Goal: Transaction & Acquisition: Purchase product/service

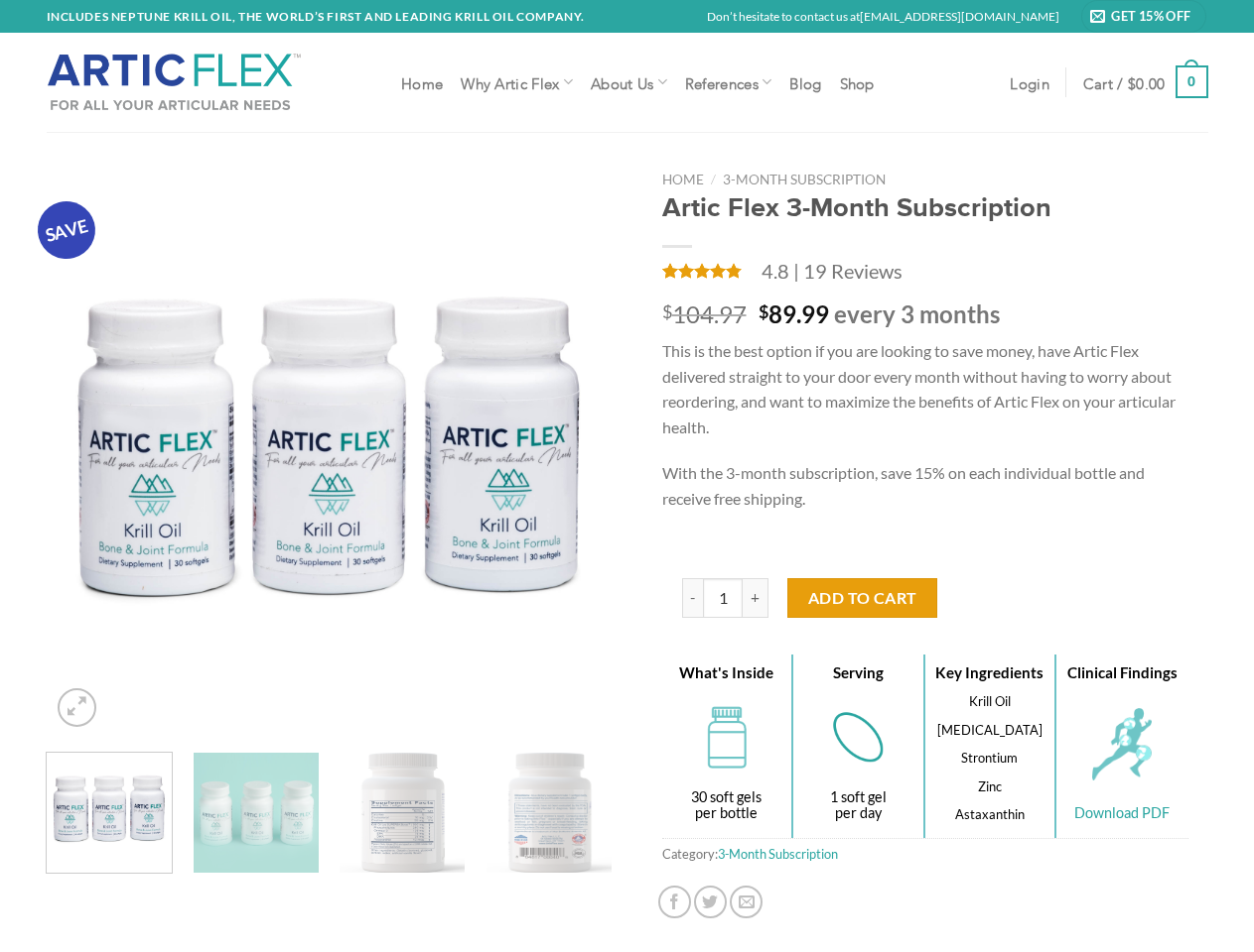
click at [627, 476] on div "Home / 3-Month Subscription Artic Flex 3-Month Subscription Rated 4.79 out of 5…" at bounding box center [925, 547] width 595 height 750
click at [83, 454] on icon "Previous" at bounding box center [83, 454] width 36 height 36
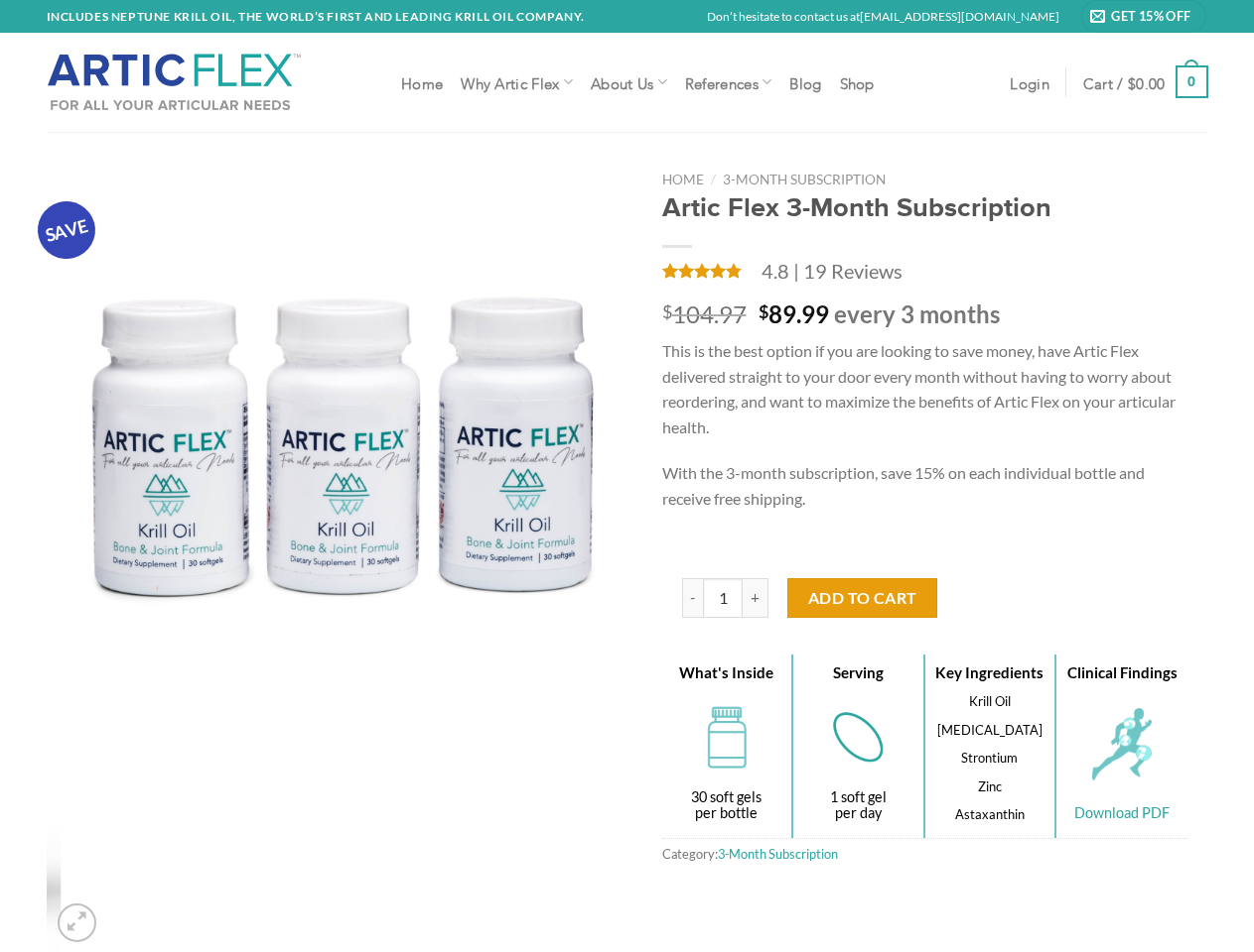
click at [576, 454] on img at bounding box center [343, 454] width 566 height 566
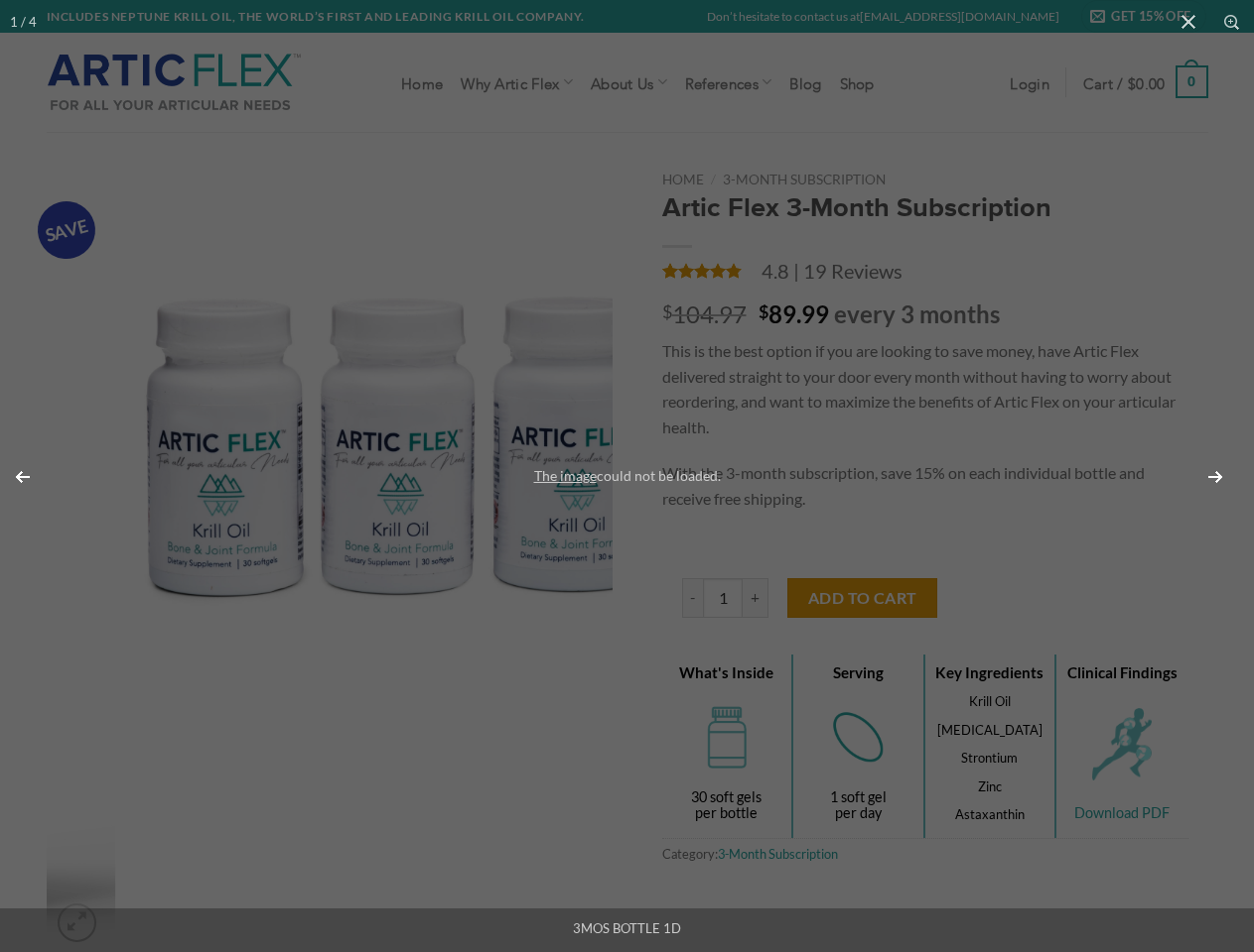
click at [329, 812] on div "The image could not be loaded." at bounding box center [627, 476] width 1254 height 952
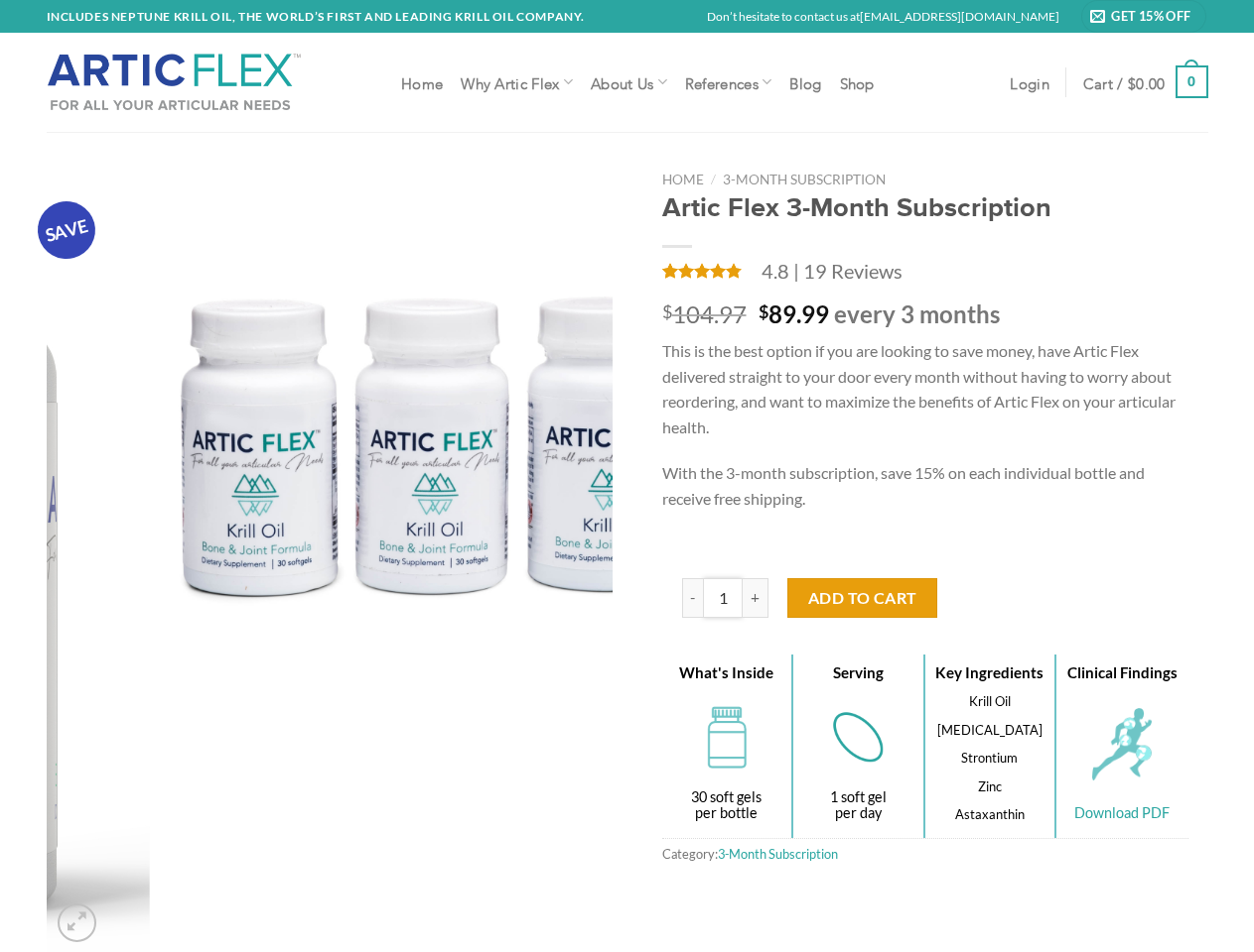
click at [726, 598] on input "1" at bounding box center [723, 599] width 40 height 40
click at [863, 598] on button "Add to Cart" at bounding box center [862, 599] width 150 height 40
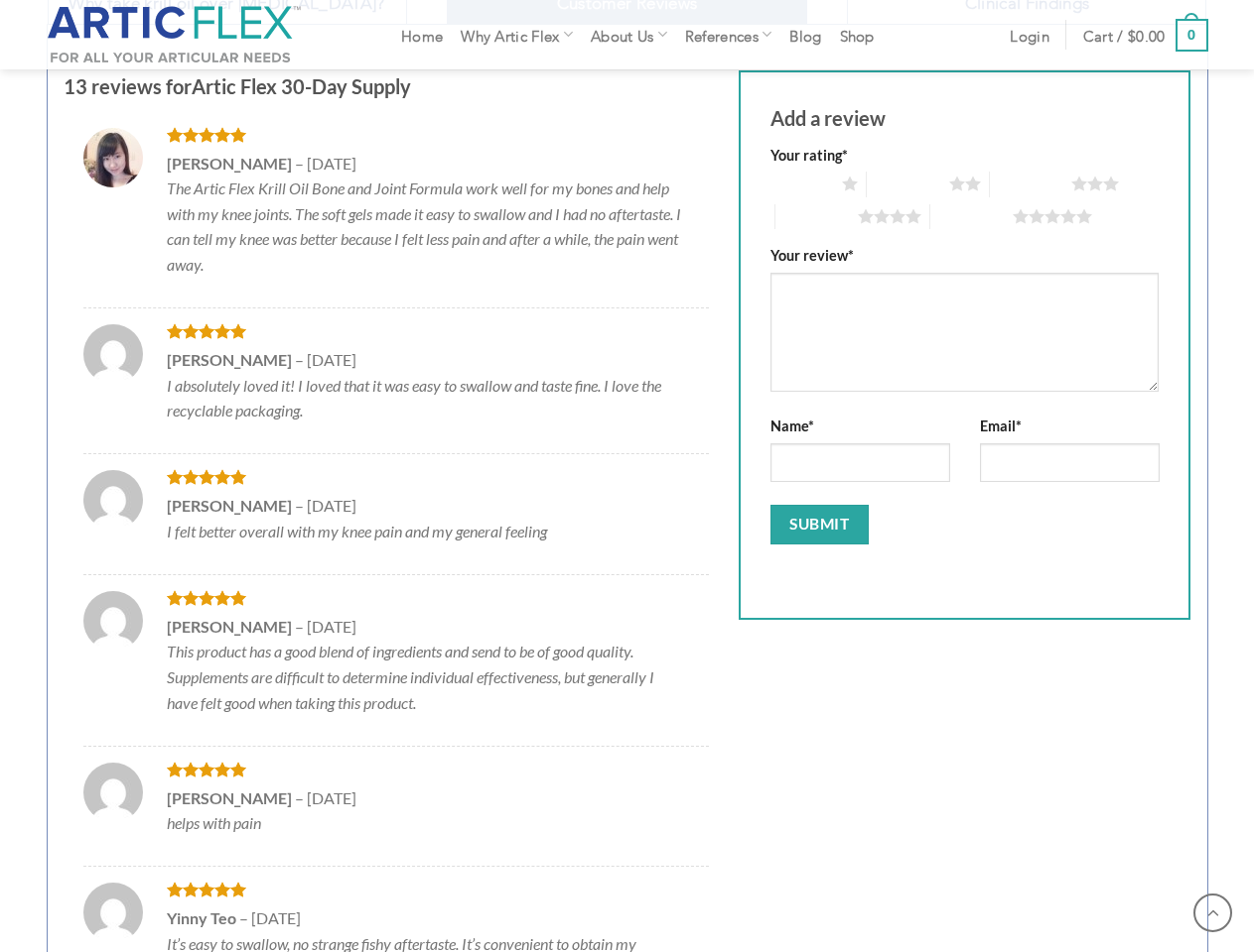
scroll to position [1150, 0]
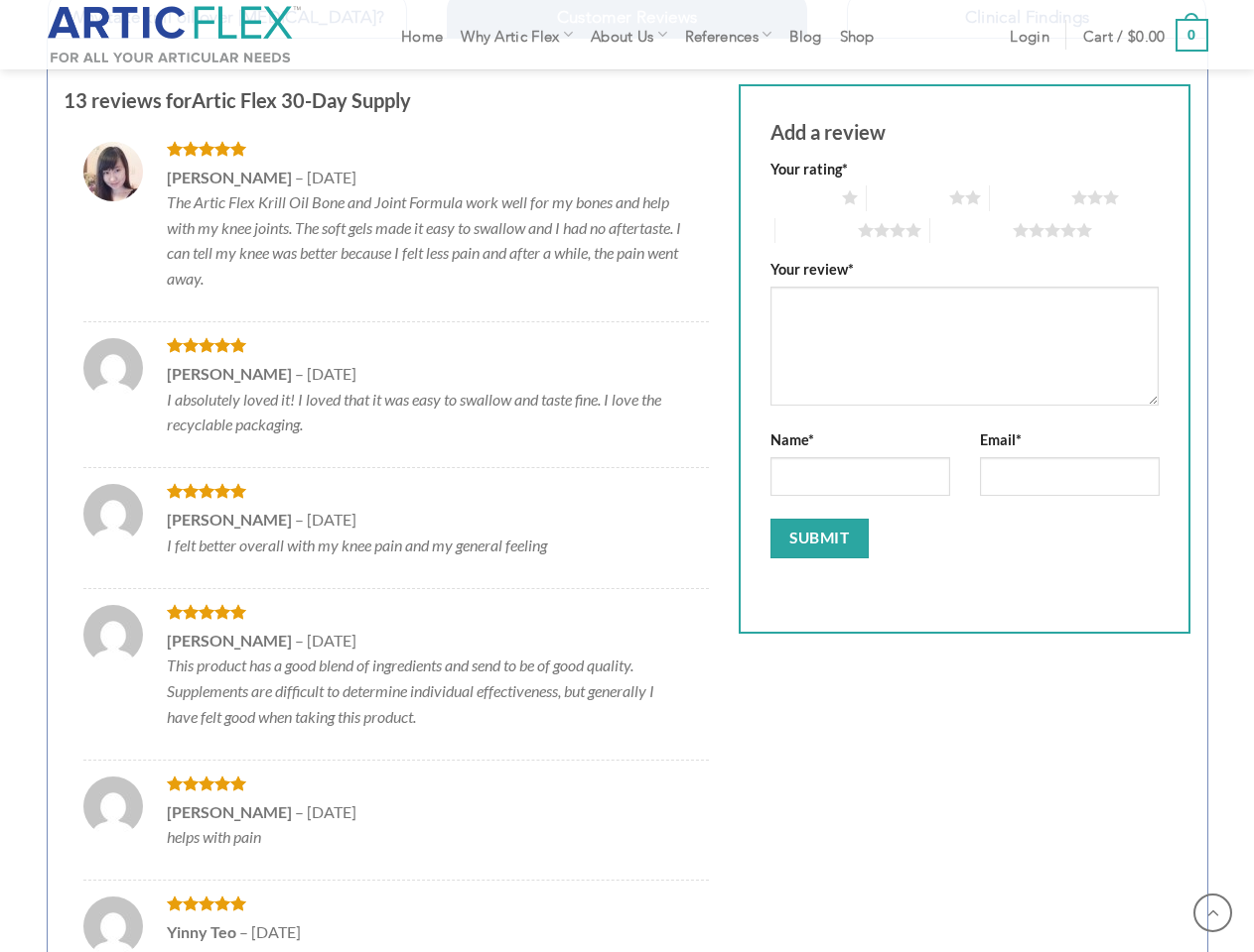
click at [626, 476] on li "Rated 5 out of 5 [PERSON_NAME] – [DATE] I felt better overall with my knee pain…" at bounding box center [395, 522] width 624 height 111
click at [809, 199] on link "1 of 5 stars" at bounding box center [810, 199] width 98 height 26
click at [924, 199] on link "2 of 5 stars" at bounding box center [923, 199] width 115 height 26
click at [1054, 199] on link "3 of 5 stars" at bounding box center [1053, 199] width 131 height 26
click at [848, 232] on link "4 of 5 stars" at bounding box center [847, 232] width 147 height 26
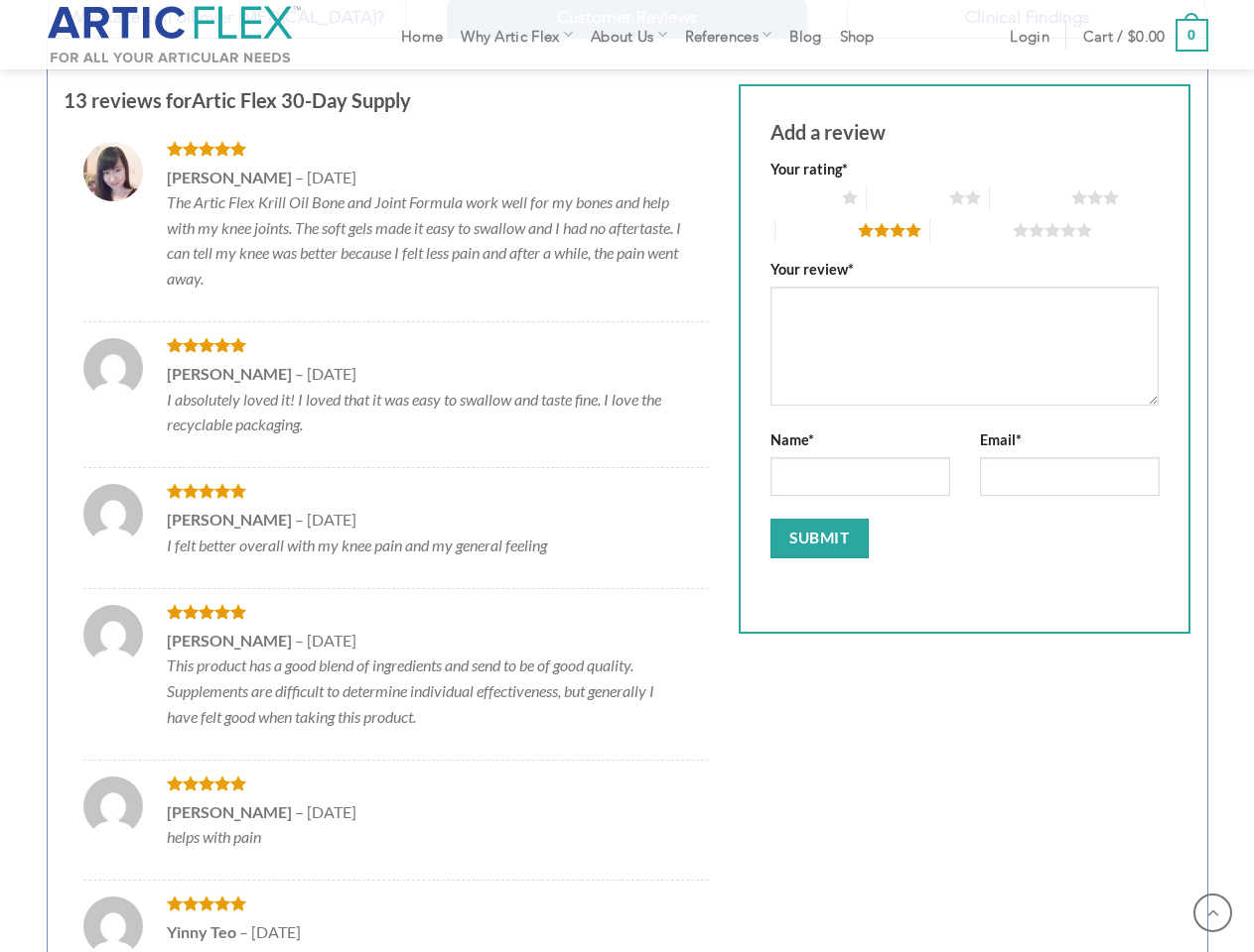
click at [1010, 232] on link "5 of 5 stars" at bounding box center [1010, 232] width 163 height 26
